Goal: Task Accomplishment & Management: Manage account settings

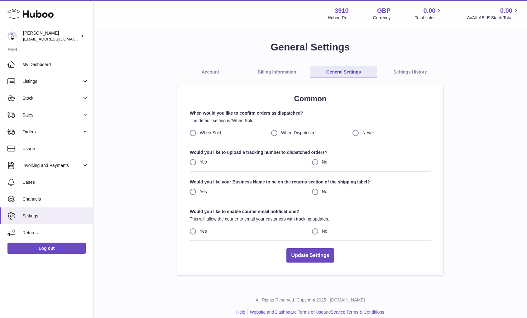
scroll to position [7, 0]
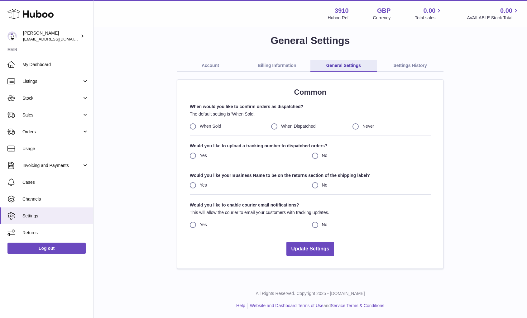
click at [210, 66] on link "Account" at bounding box center [210, 66] width 67 height 12
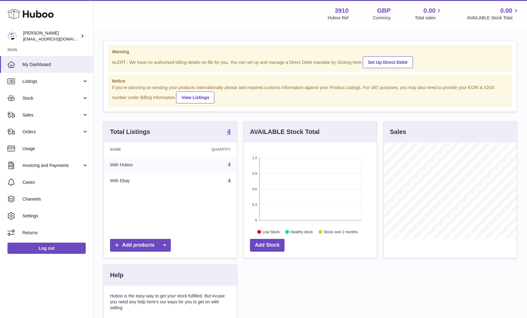
scroll to position [97, 133]
click at [43, 40] on span "[EMAIL_ADDRESS][DOMAIN_NAME]" at bounding box center [57, 38] width 69 height 5
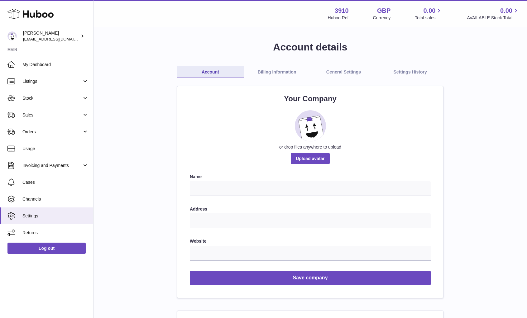
click at [274, 69] on link "Billing Information" at bounding box center [277, 72] width 67 height 12
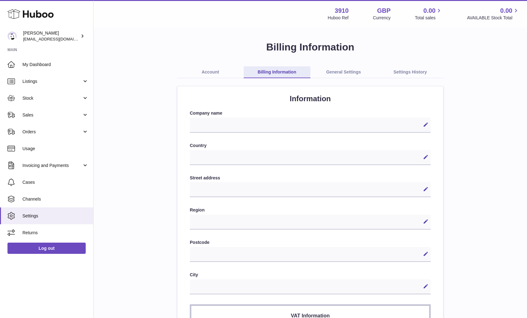
select select
click at [205, 70] on link "Account" at bounding box center [210, 72] width 67 height 12
